Goal: Navigation & Orientation: Find specific page/section

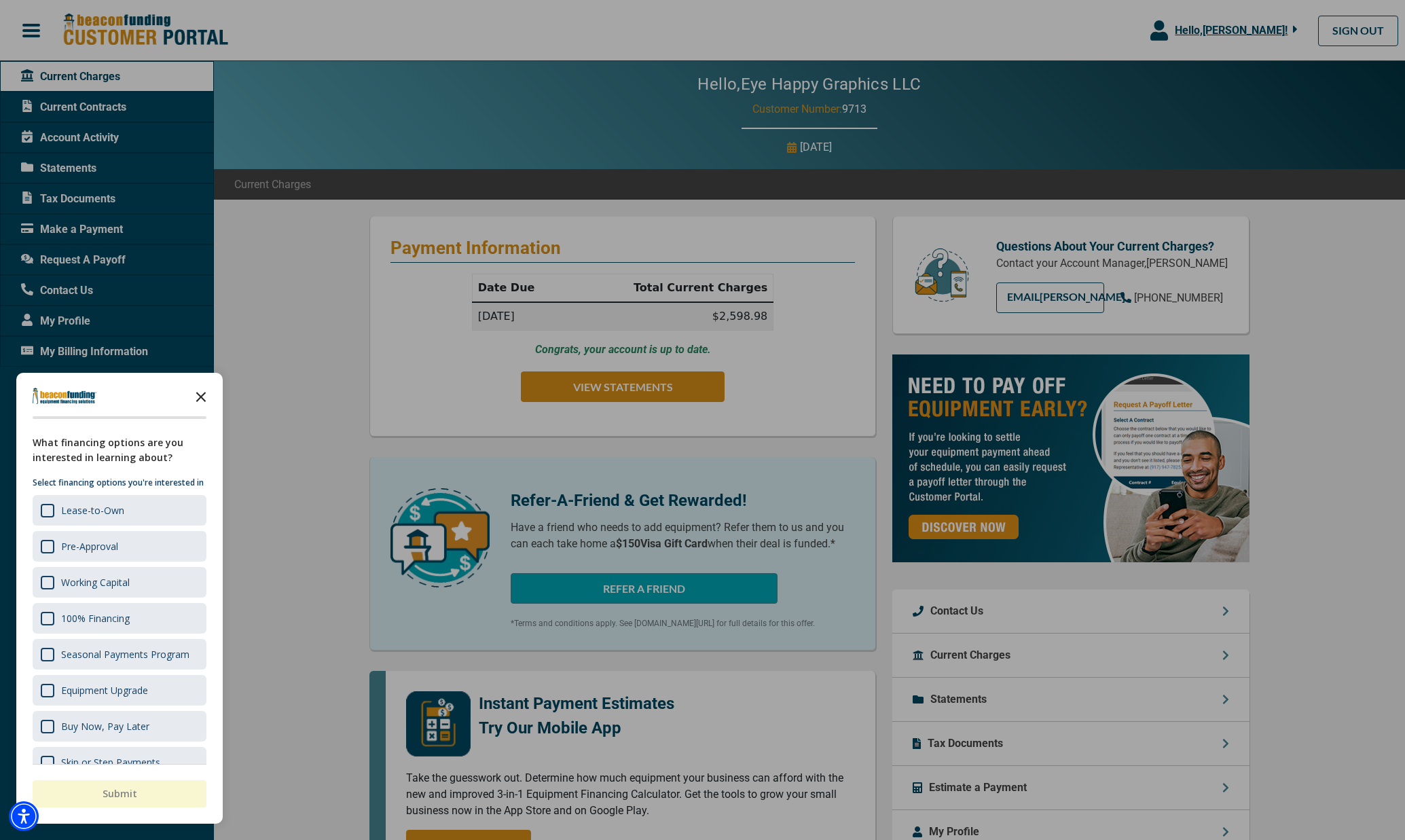
click at [203, 394] on polygon "Close the survey" at bounding box center [201, 396] width 10 height 10
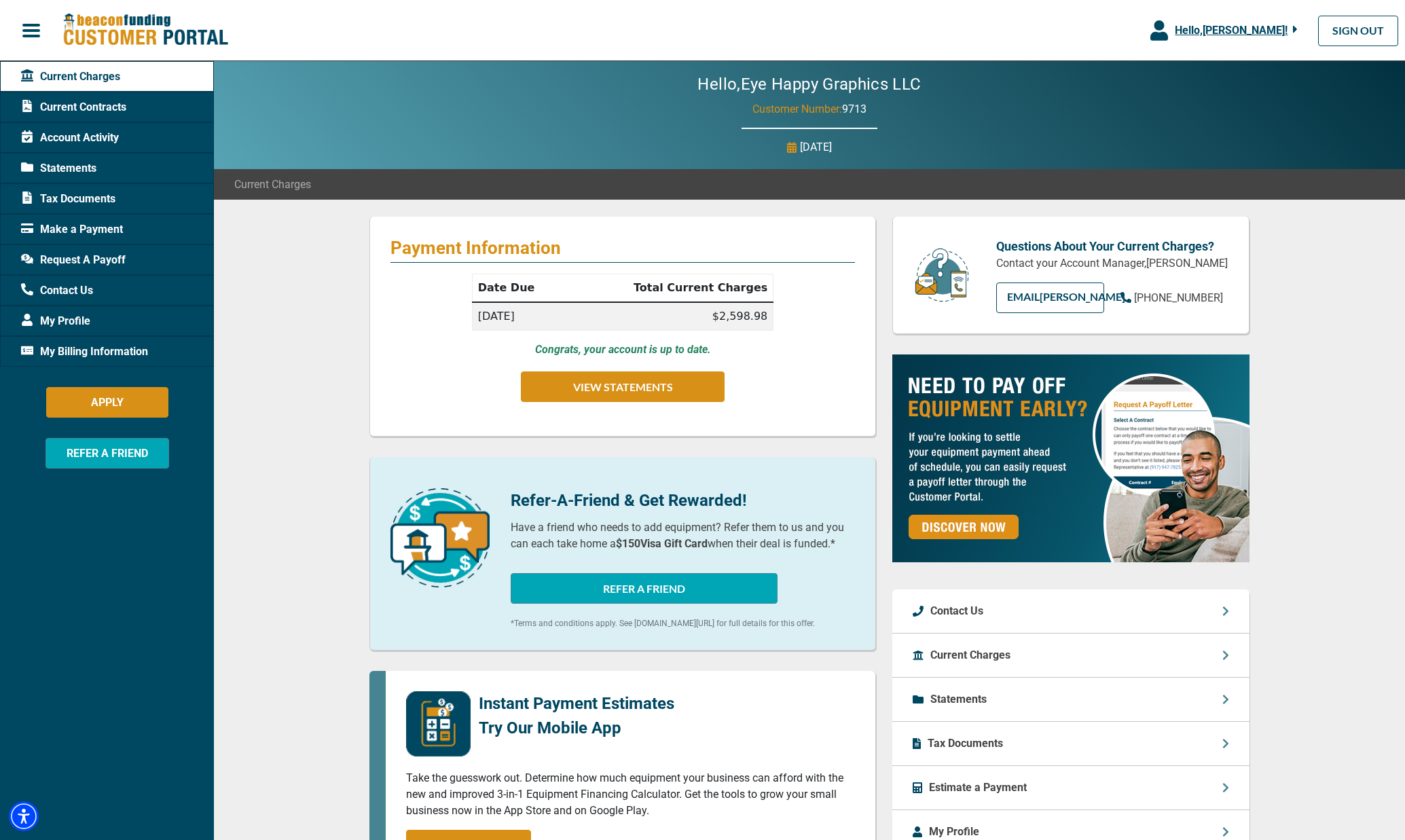
click at [91, 258] on span "Request A Payoff" at bounding box center [74, 260] width 105 height 16
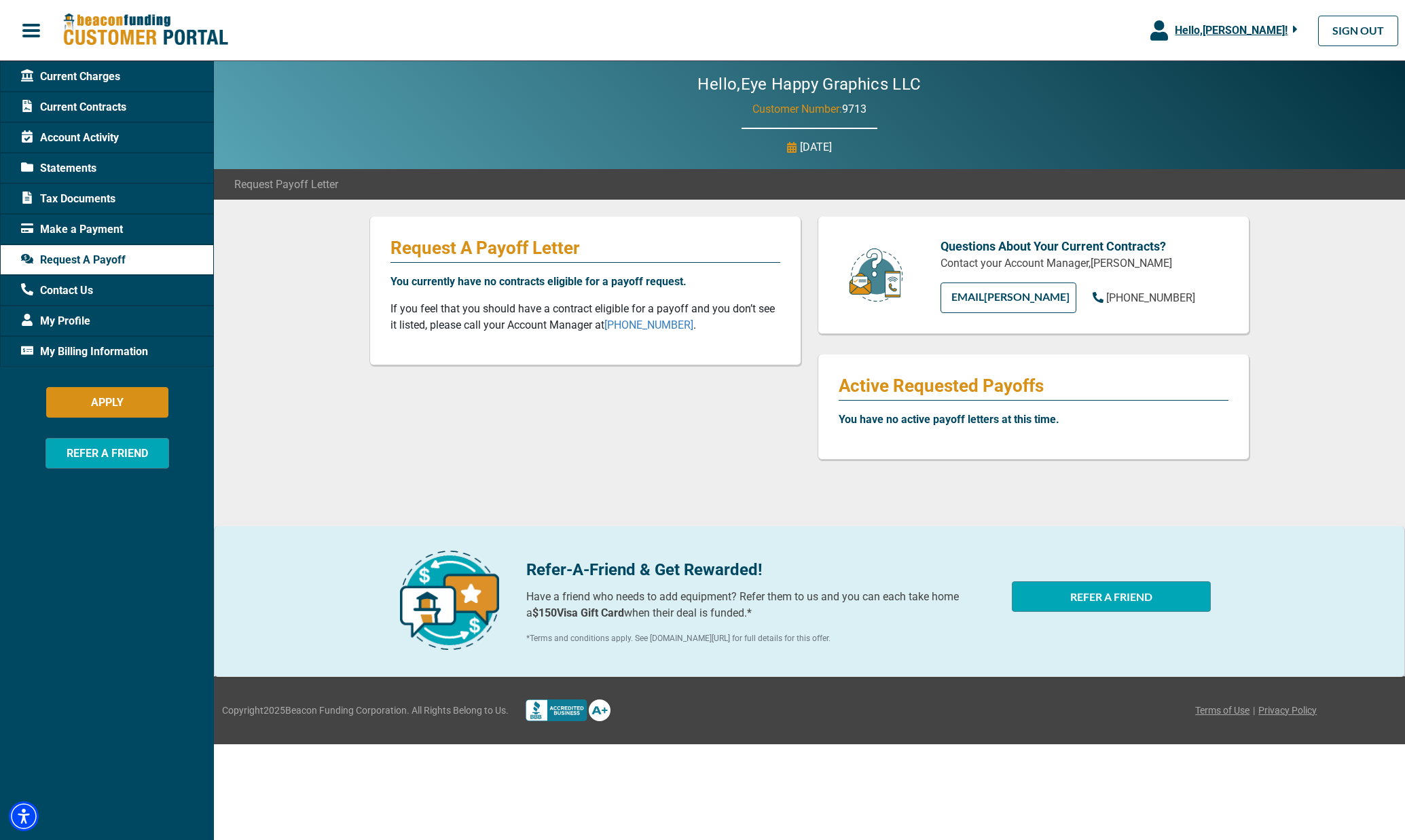
click at [119, 201] on div "Tax Documents" at bounding box center [107, 198] width 214 height 30
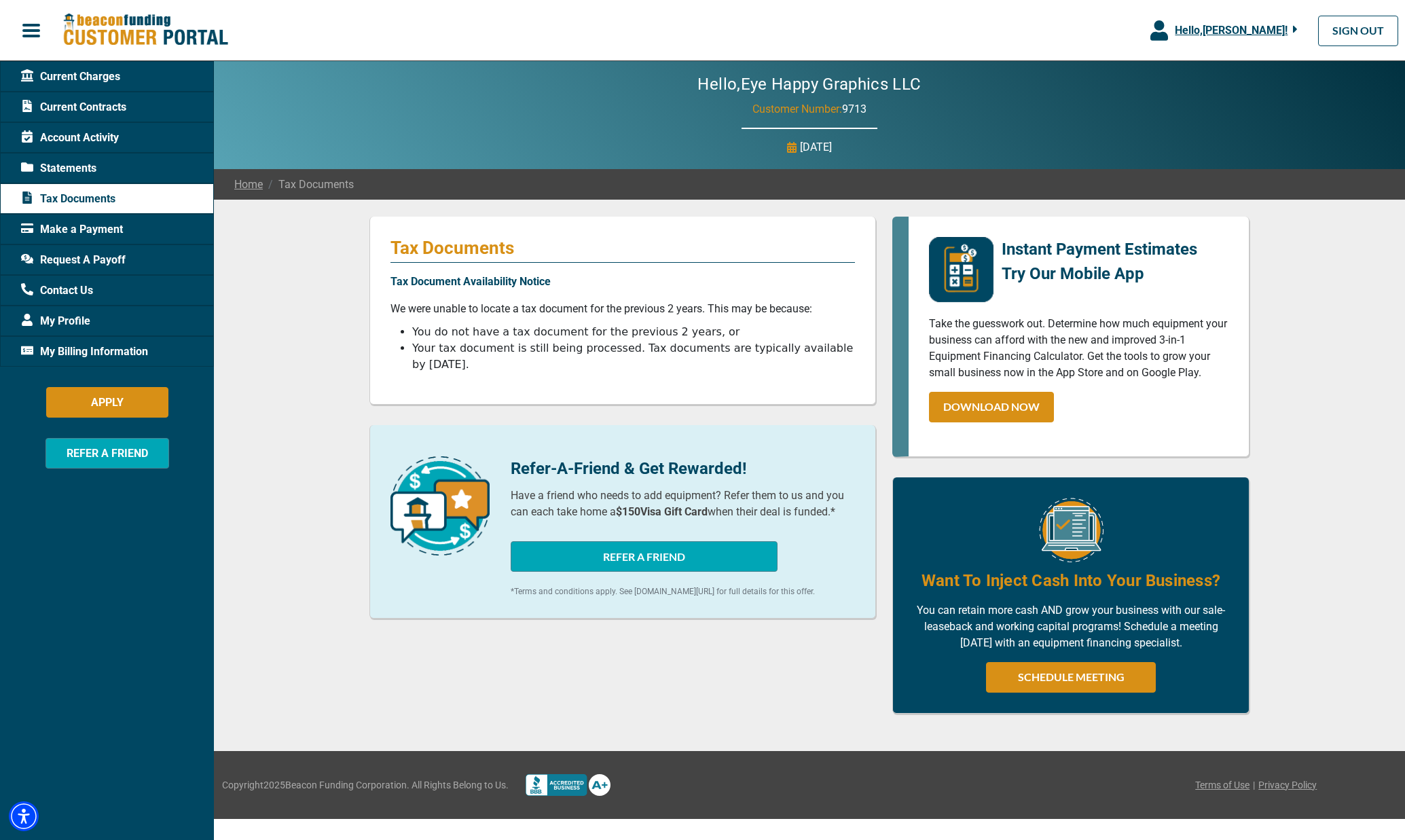
click at [88, 169] on span "Statements" at bounding box center [59, 168] width 75 height 16
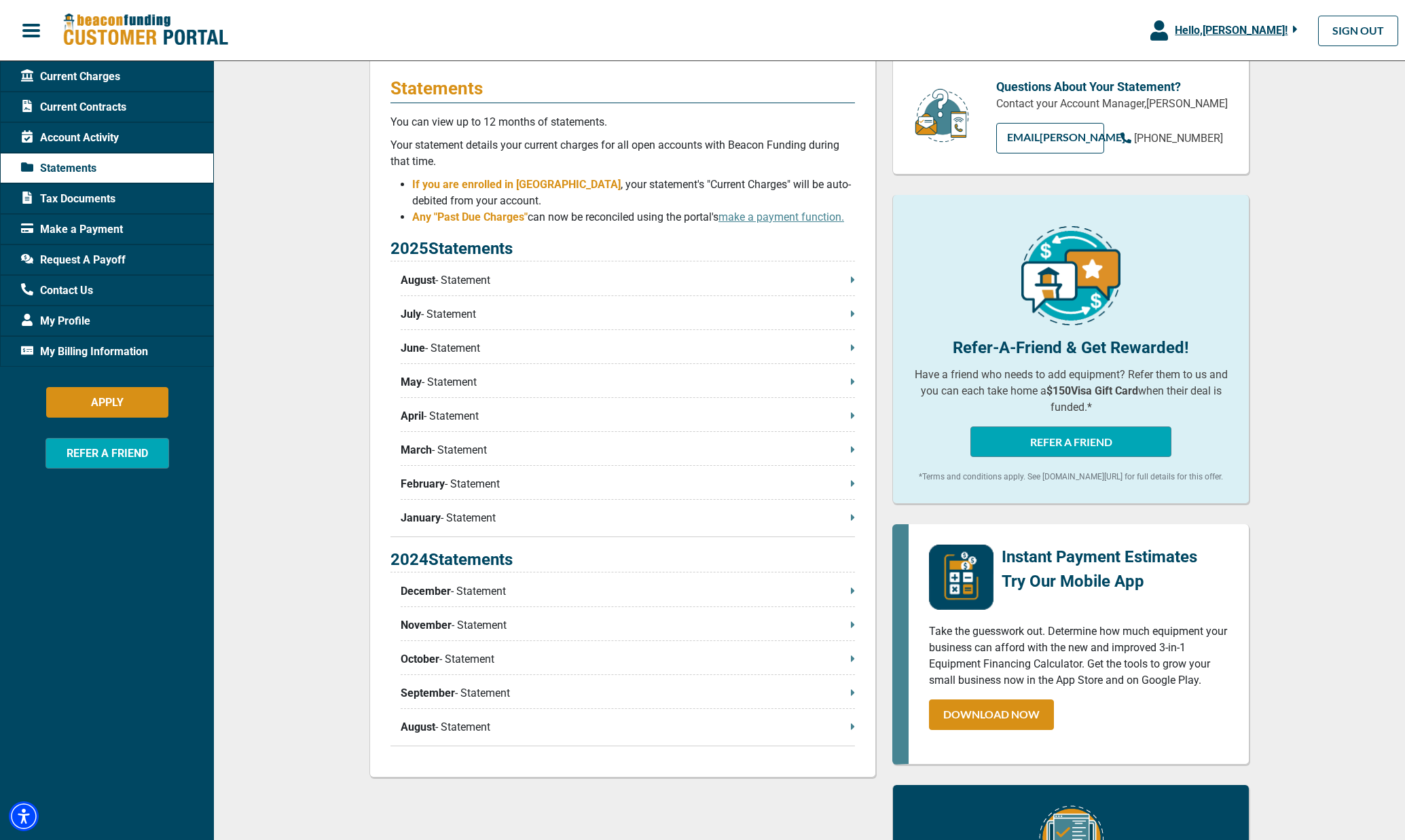
scroll to position [158, 1]
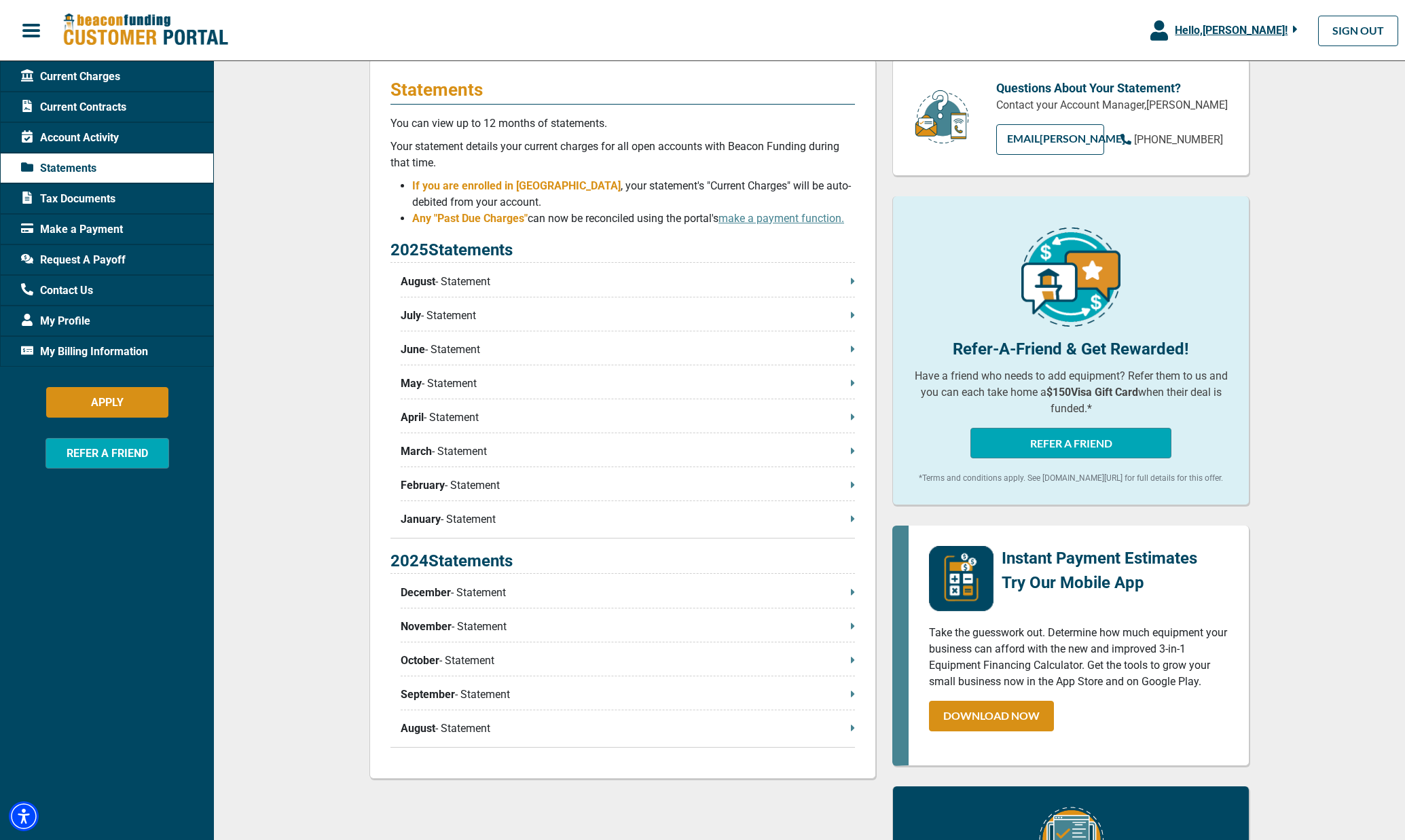
click at [103, 143] on span "Account Activity" at bounding box center [70, 138] width 98 height 16
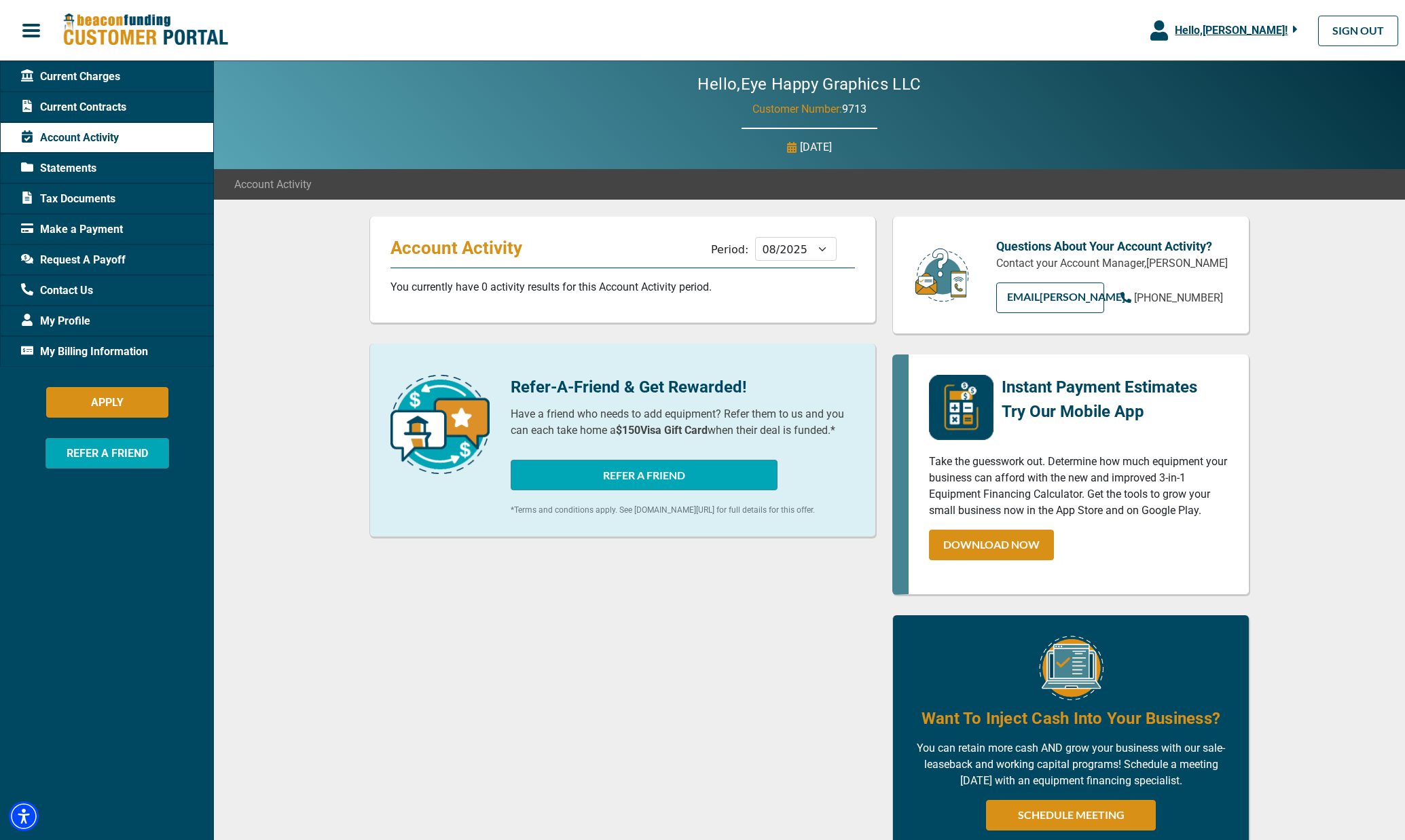
click at [94, 105] on span "Current Contracts" at bounding box center [74, 107] width 105 height 16
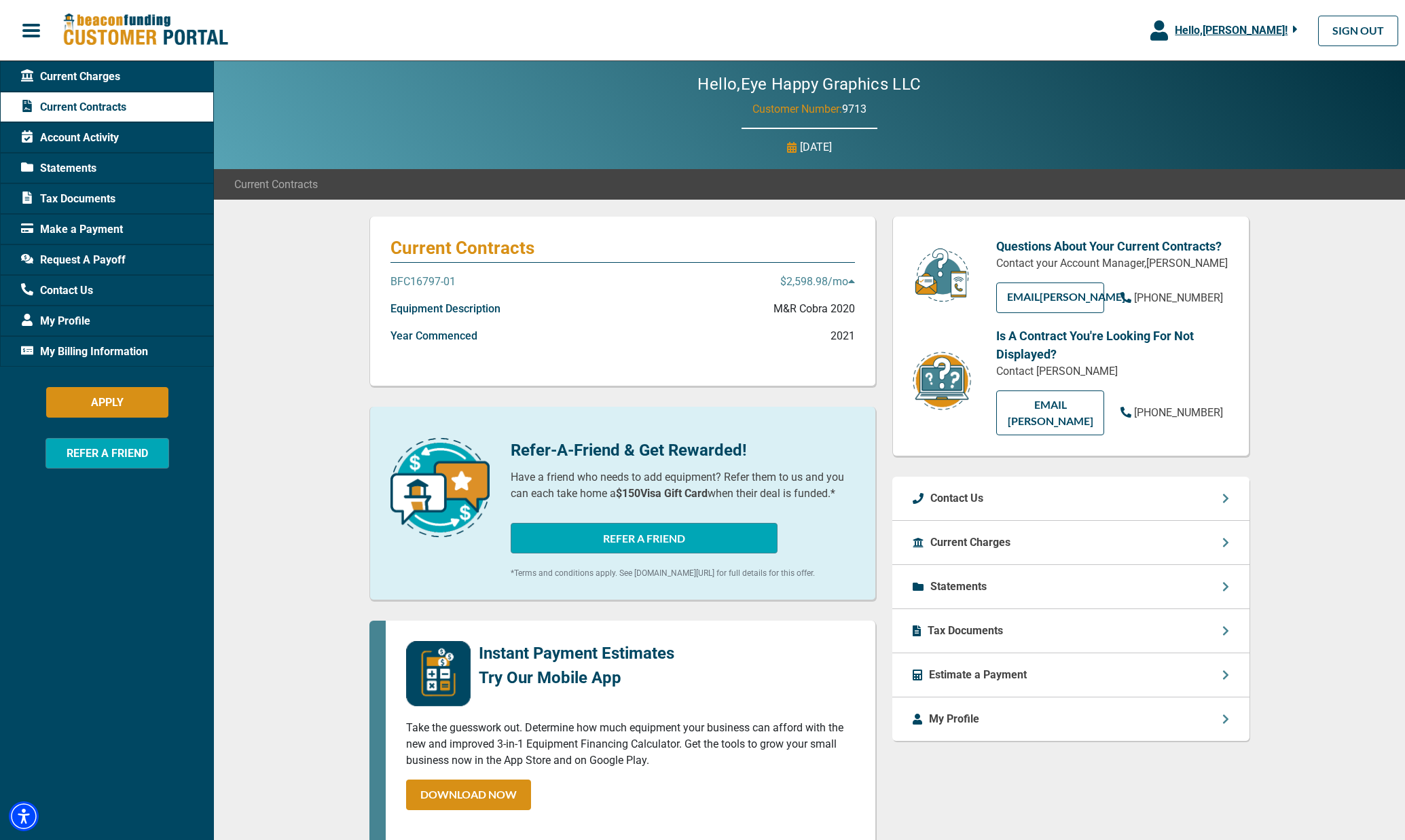
click at [851, 281] on icon at bounding box center [851, 281] width 6 height 4
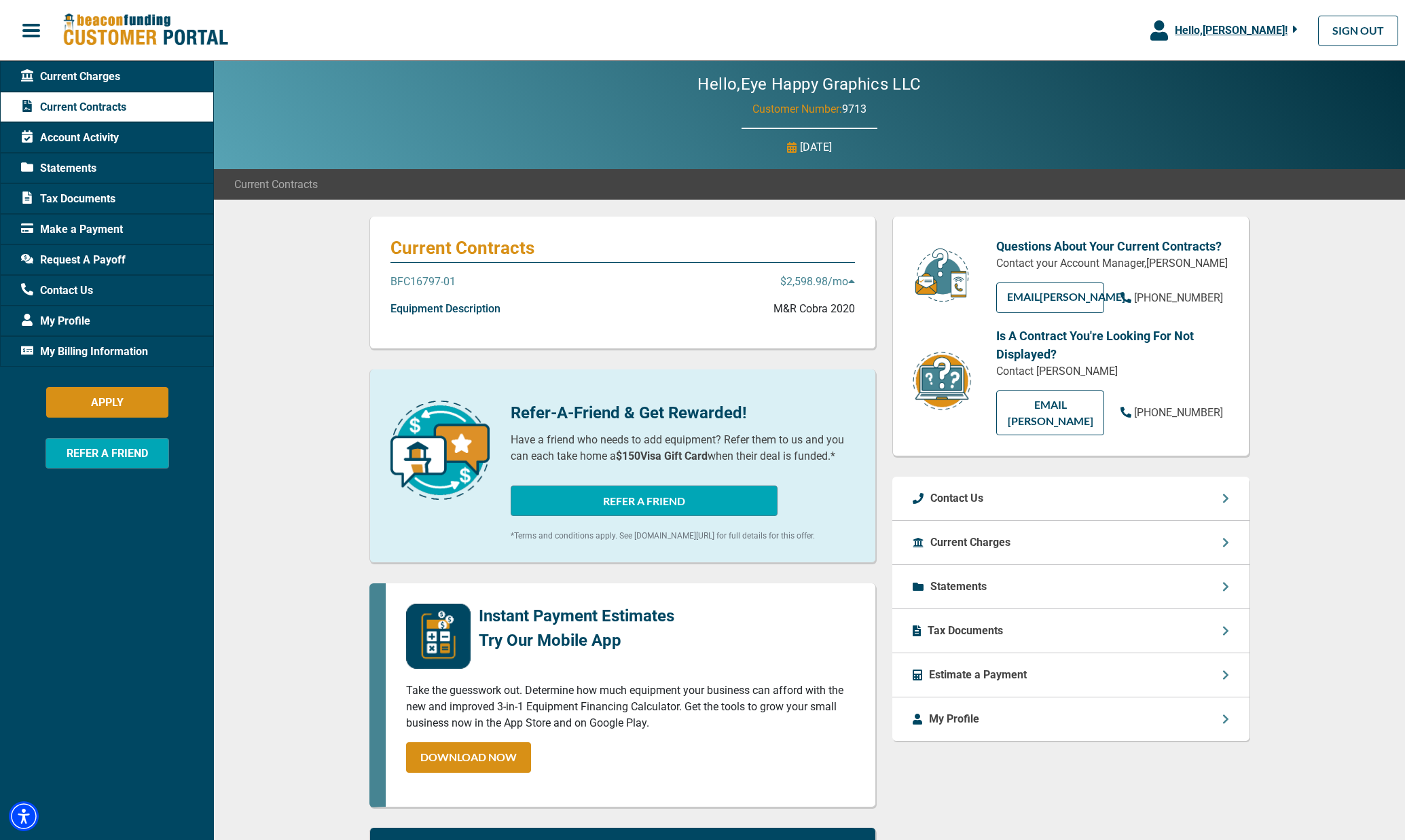
click at [851, 281] on icon at bounding box center [851, 281] width 6 height 4
